Goal: Transaction & Acquisition: Download file/media

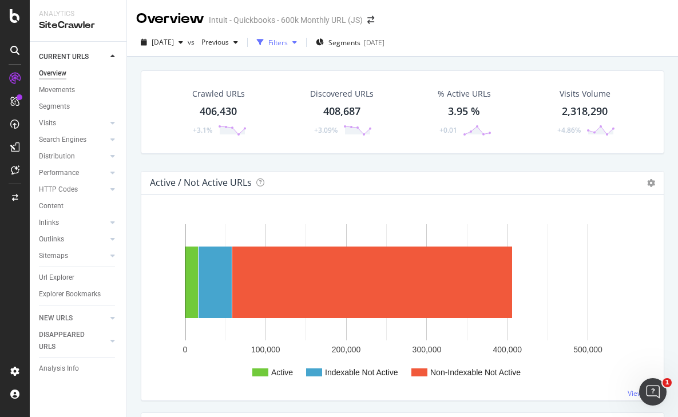
click at [288, 40] on div "Filters" at bounding box center [277, 43] width 19 height 10
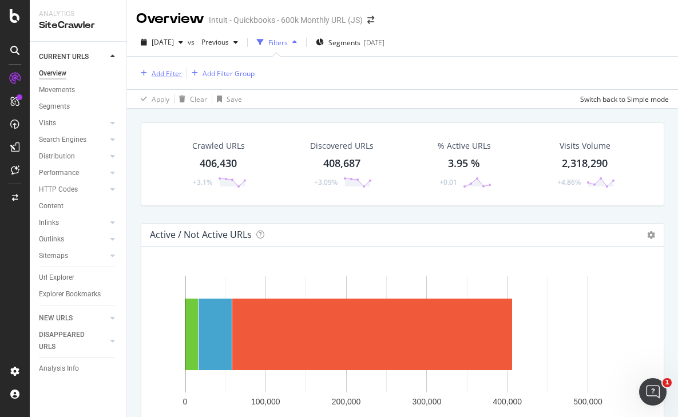
click at [167, 76] on div "Add Filter" at bounding box center [167, 74] width 30 height 10
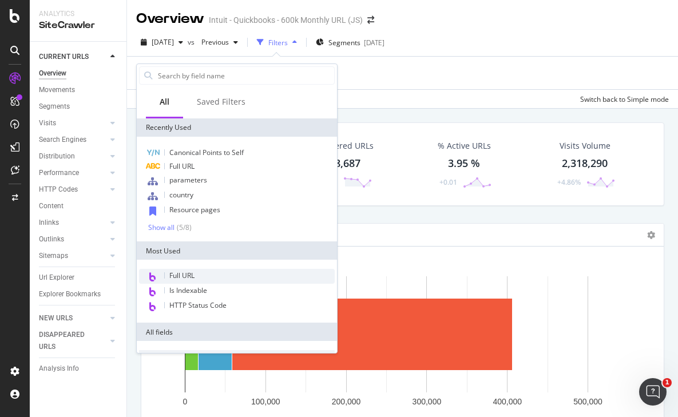
click at [169, 283] on div "Full URL" at bounding box center [237, 276] width 196 height 15
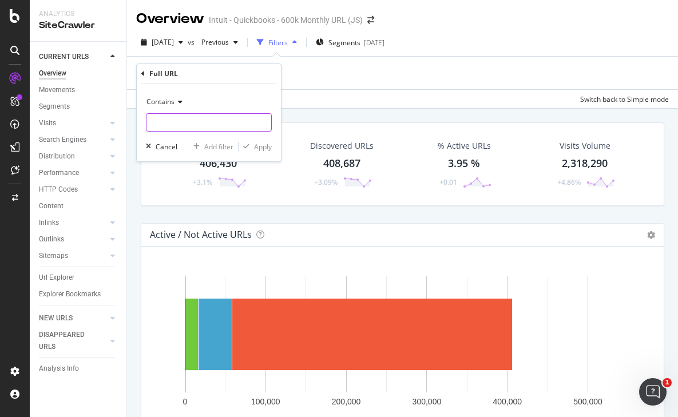
click at [162, 121] on input "text" at bounding box center [208, 122] width 125 height 18
paste input "[URL][DOMAIN_NAME]"
type input "[URL][DOMAIN_NAME]"
click at [169, 102] on span "Contains" at bounding box center [160, 102] width 28 height 10
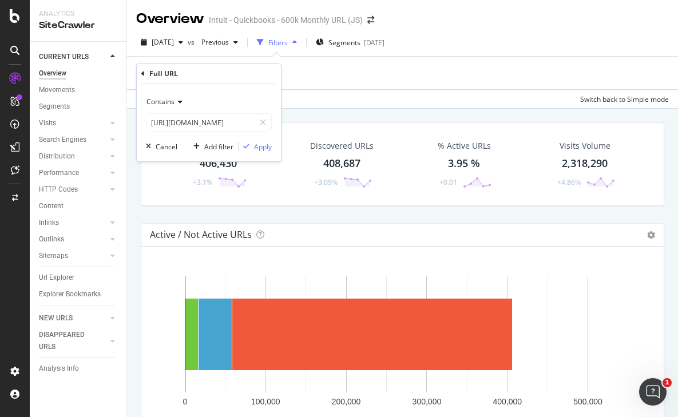
scroll to position [0, 0]
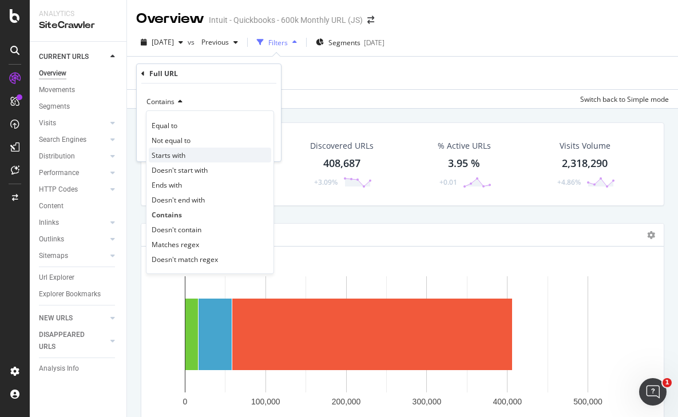
click at [169, 153] on span "Starts with" at bounding box center [169, 155] width 34 height 10
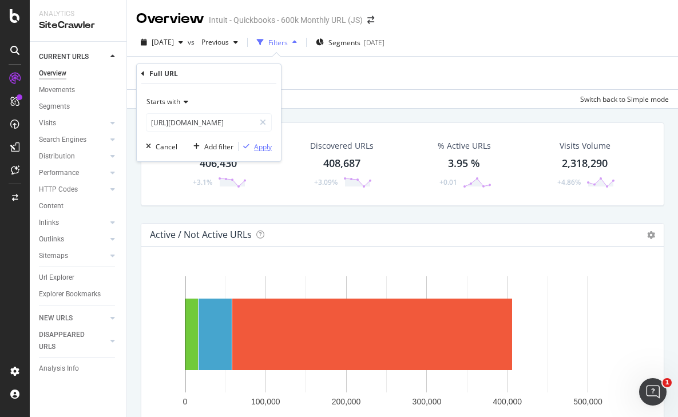
click at [261, 148] on div "Apply" at bounding box center [263, 147] width 18 height 10
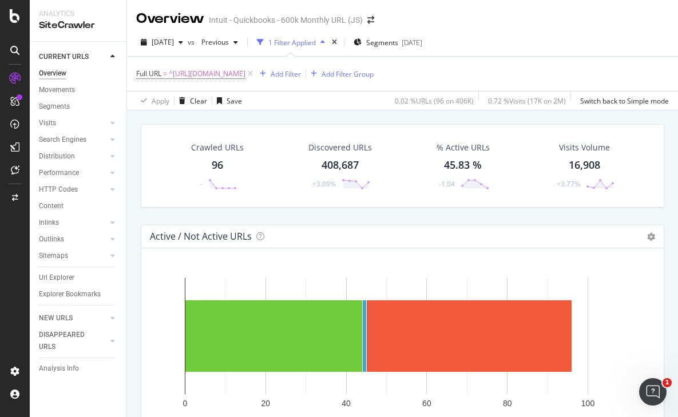
click at [220, 165] on div "96" at bounding box center [217, 165] width 11 height 15
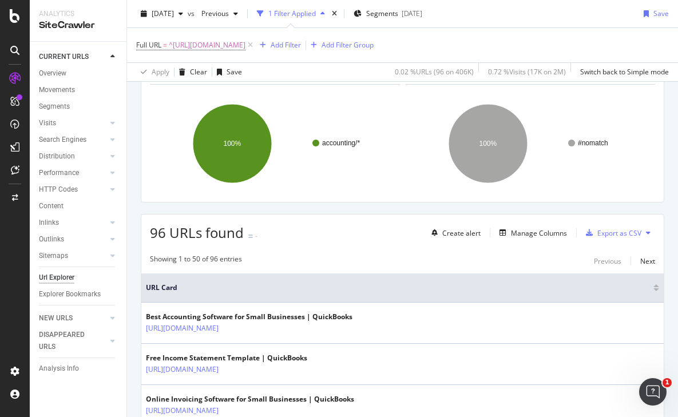
scroll to position [89, 0]
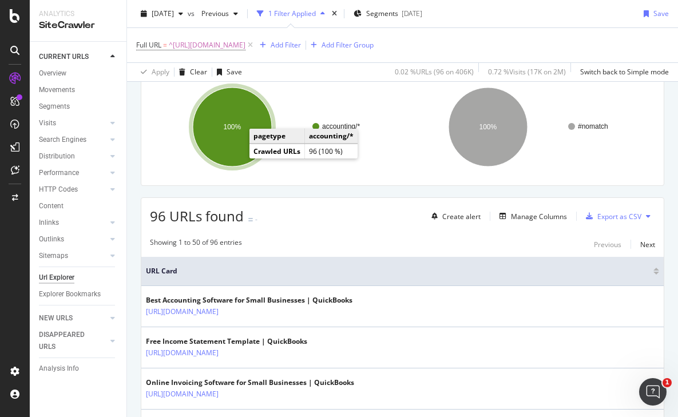
click at [234, 144] on ellipse "A chart." at bounding box center [232, 127] width 79 height 79
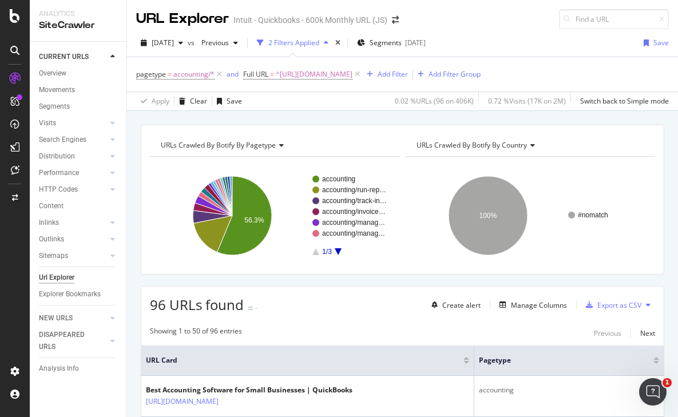
click at [225, 147] on span "URLs Crawled By Botify By pagetype" at bounding box center [218, 145] width 115 height 10
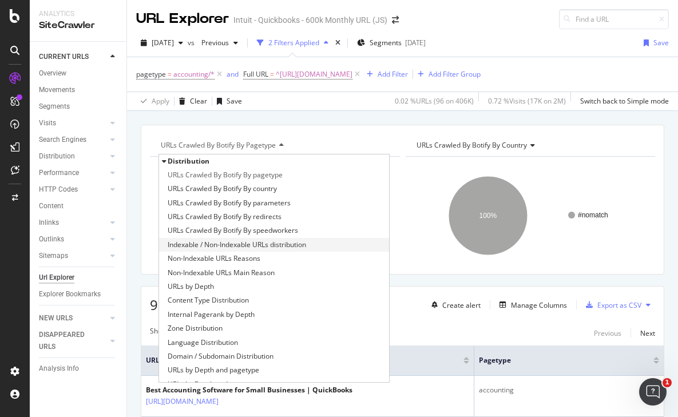
click at [194, 246] on span "Indexable / Non-Indexable URLs distribution" at bounding box center [237, 244] width 138 height 11
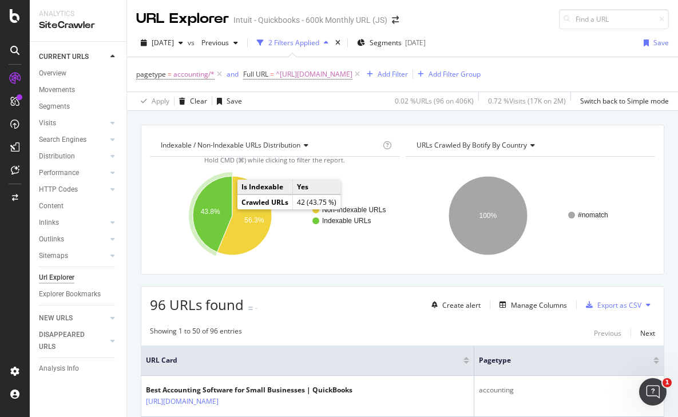
click at [216, 209] on text "43.8%" at bounding box center [210, 212] width 19 height 8
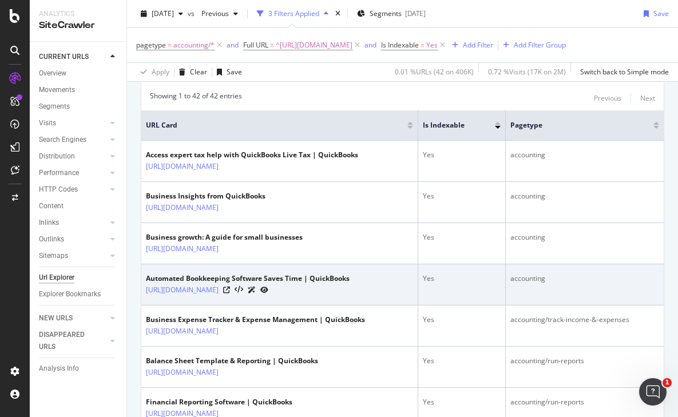
scroll to position [34, 0]
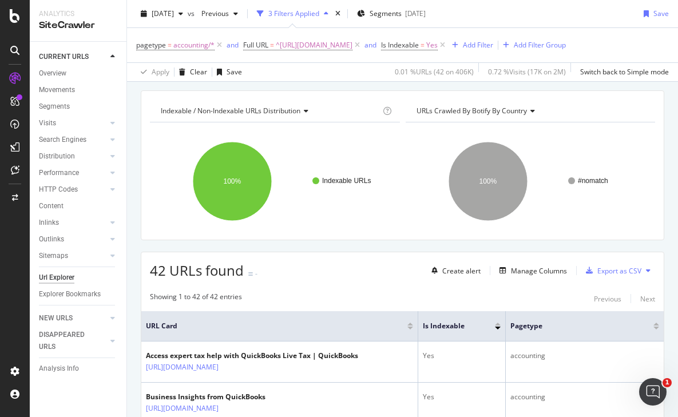
click at [517, 112] on span "URLs Crawled By Botify By country" at bounding box center [471, 111] width 110 height 10
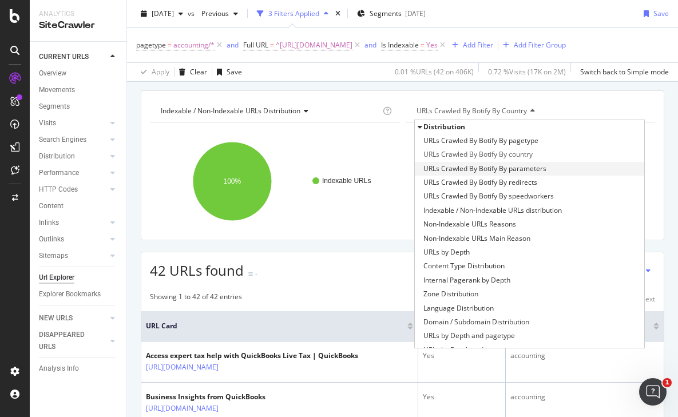
click at [483, 175] on div "URLs Crawled By Botify By parameters" at bounding box center [530, 169] width 230 height 14
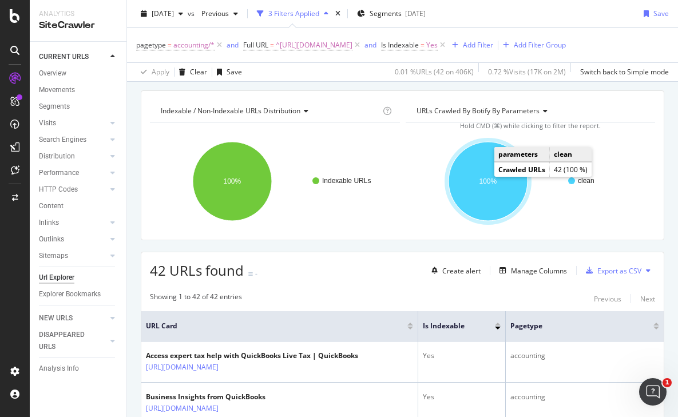
click at [493, 205] on ellipse "A chart." at bounding box center [487, 181] width 79 height 79
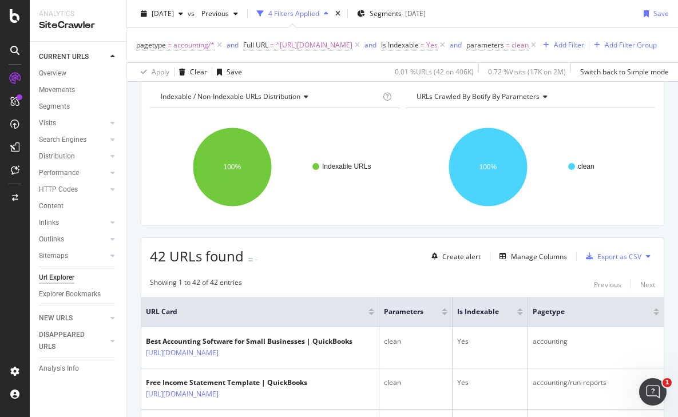
scroll to position [80, 0]
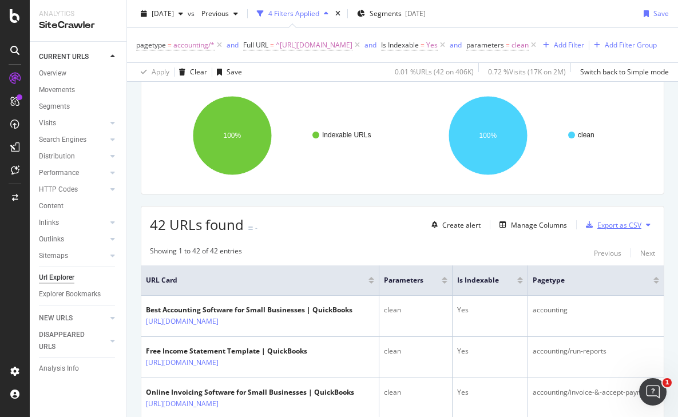
click at [622, 230] on div "Export as CSV" at bounding box center [619, 225] width 44 height 10
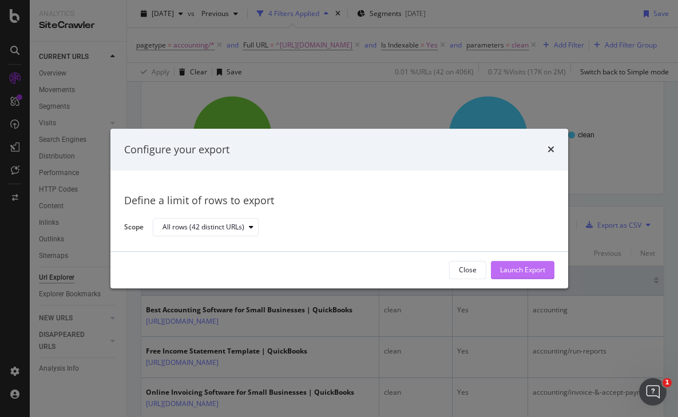
click at [526, 267] on div "Launch Export" at bounding box center [522, 270] width 45 height 10
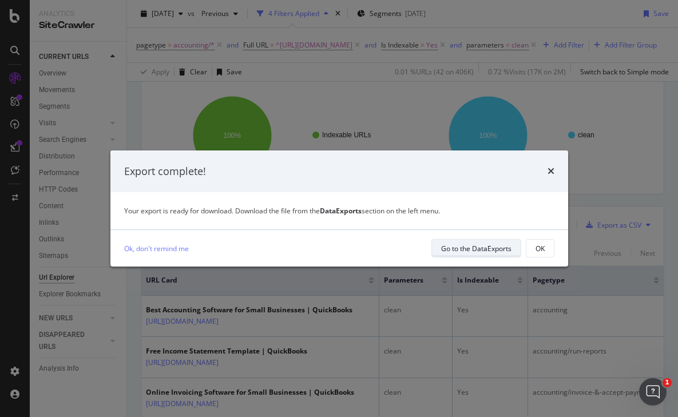
click at [465, 247] on div "Go to the DataExports" at bounding box center [476, 249] width 70 height 10
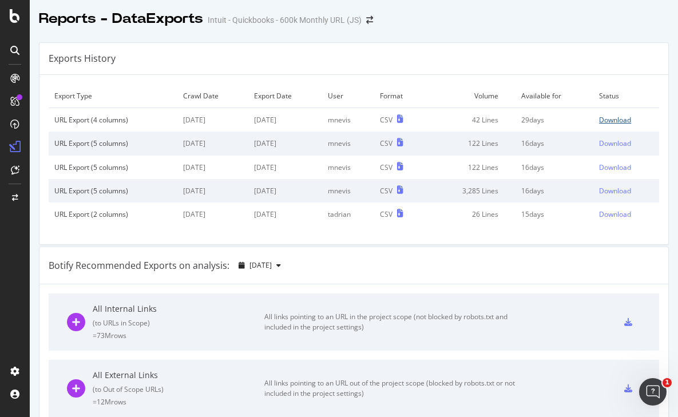
click at [623, 118] on div "Download" at bounding box center [615, 120] width 32 height 10
